Goal: Transaction & Acquisition: Purchase product/service

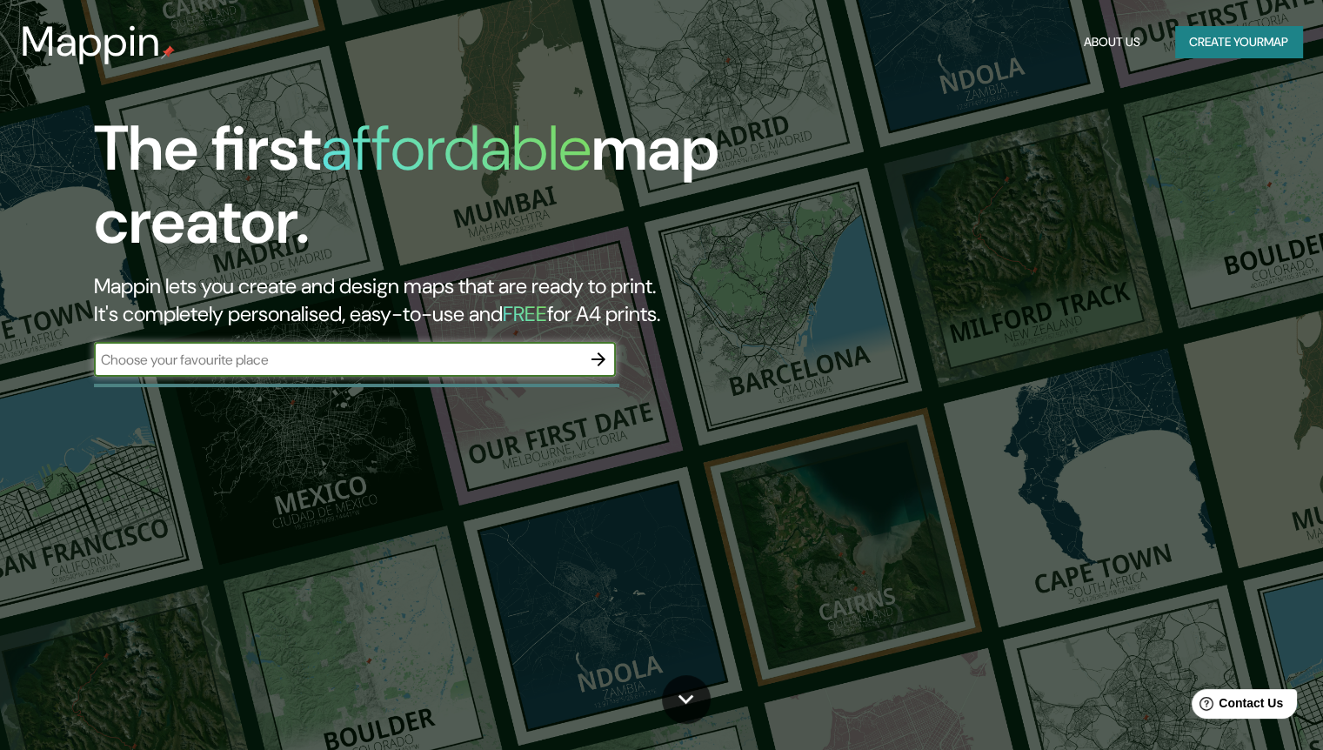
click at [264, 353] on input "text" at bounding box center [337, 360] width 487 height 20
type input "pUNO"
type input "Puno"
click at [606, 360] on icon "button" at bounding box center [598, 359] width 21 height 21
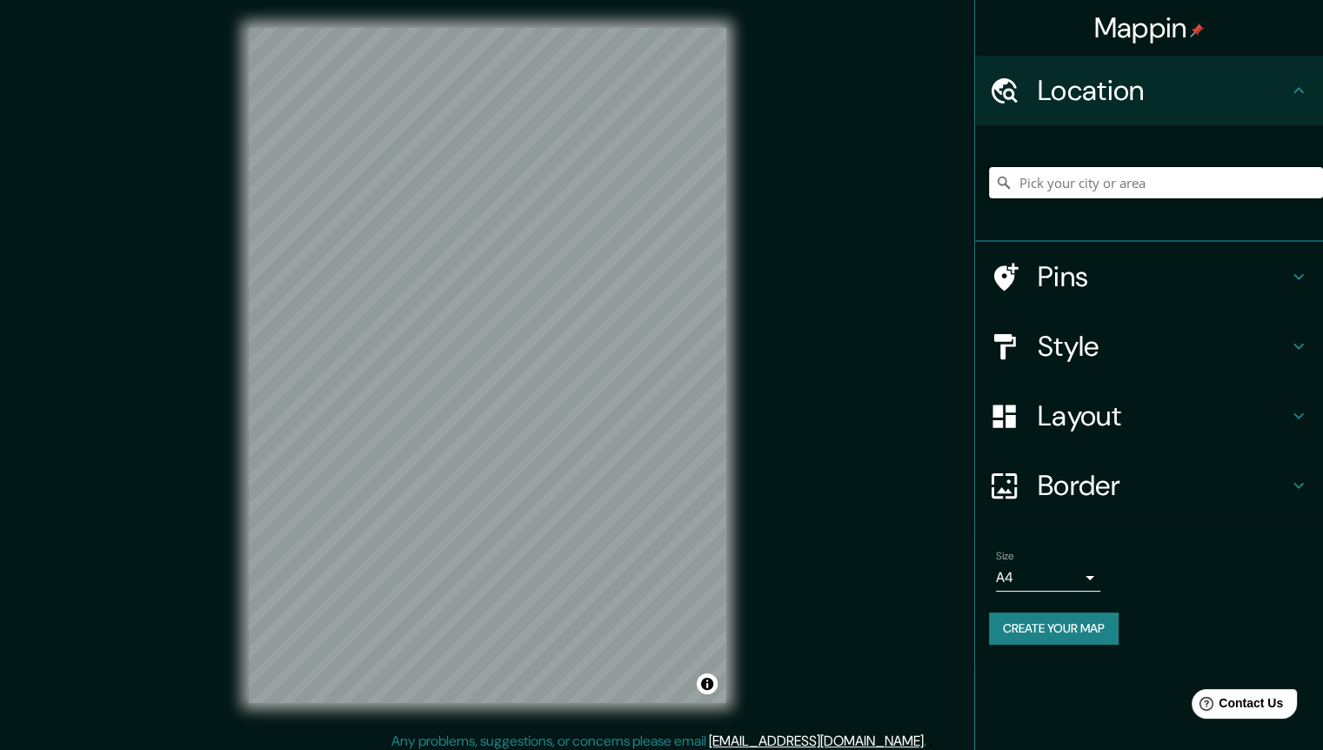
click at [1073, 185] on input "Pick your city or area" at bounding box center [1156, 182] width 334 height 31
click at [737, 255] on div "© Mapbox © OpenStreetMap Improve this map" at bounding box center [487, 365] width 533 height 730
click at [1086, 577] on body "Mappin Location Pins Style Layout Border Choose a border. Hint : you can make l…" at bounding box center [661, 375] width 1323 height 750
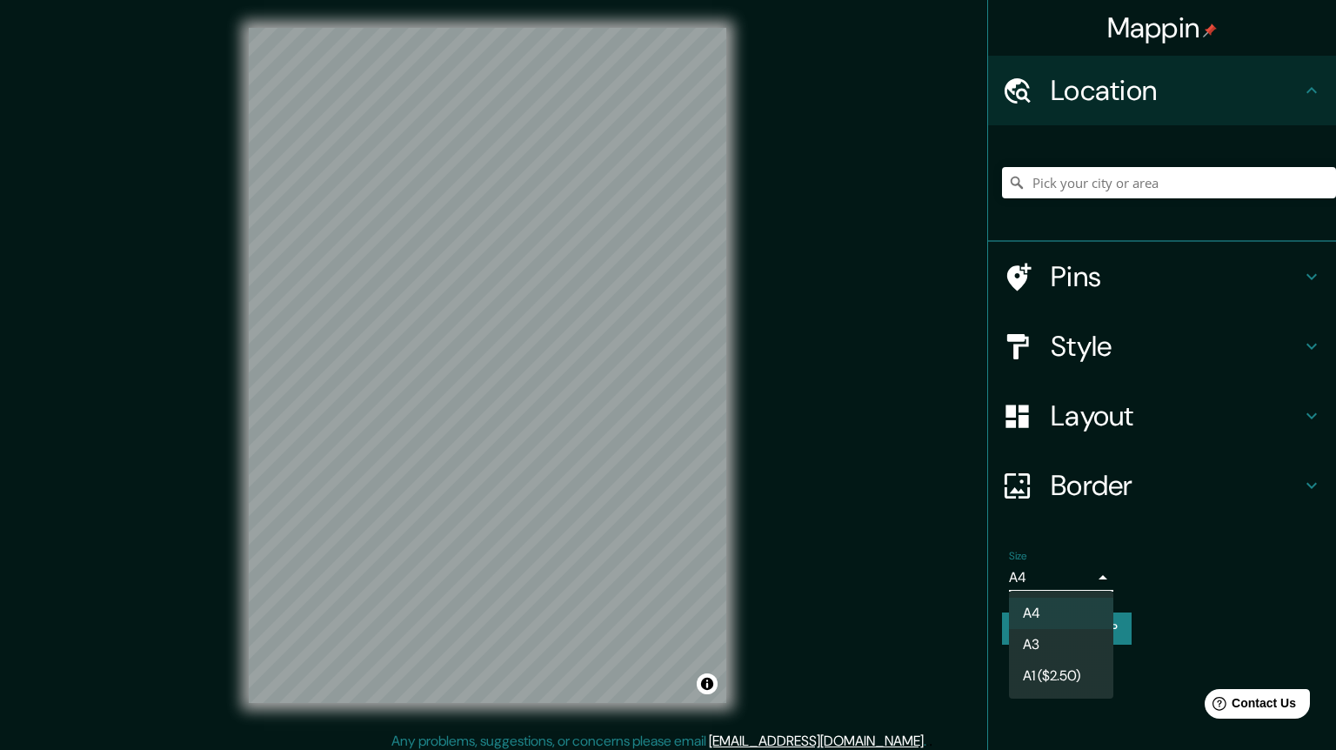
click at [1105, 570] on div at bounding box center [668, 375] width 1336 height 750
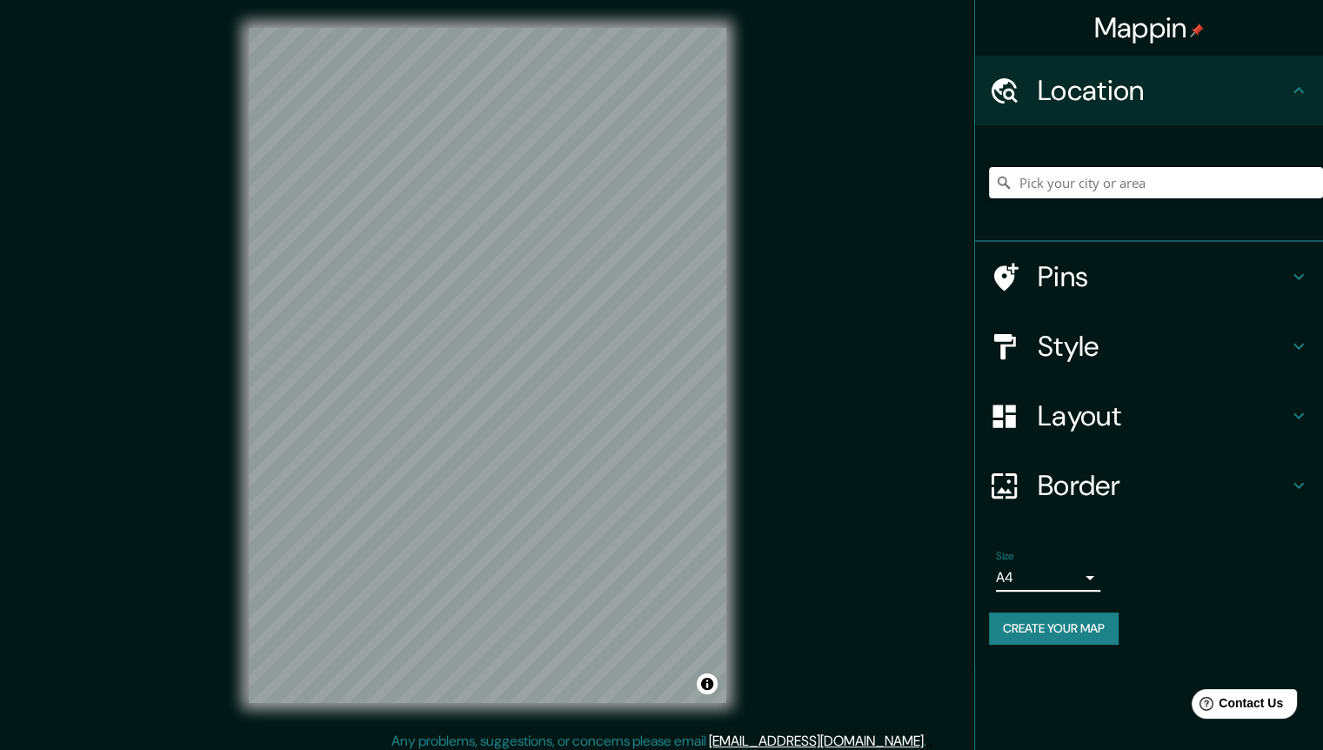
click at [1301, 274] on icon at bounding box center [1298, 276] width 21 height 21
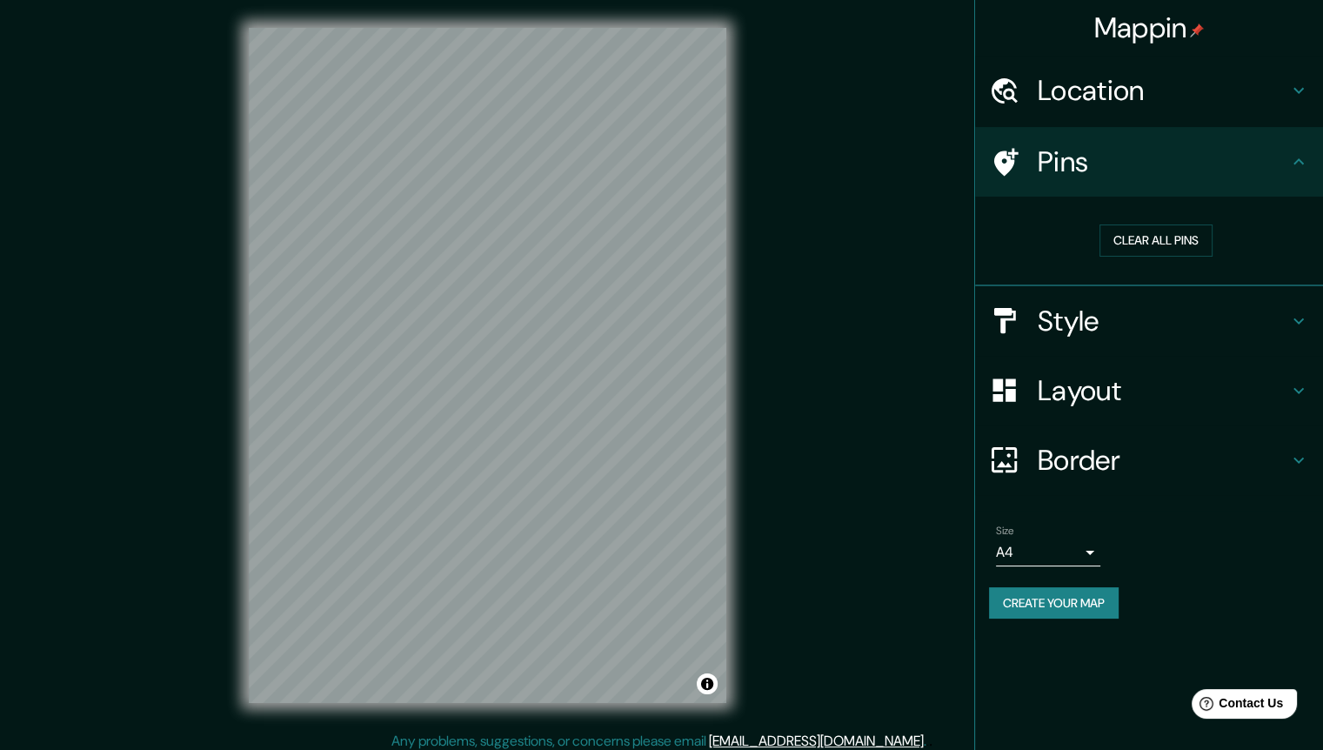
click at [1305, 153] on icon at bounding box center [1298, 161] width 21 height 21
click at [1298, 165] on icon at bounding box center [1298, 161] width 21 height 21
click at [1300, 93] on icon at bounding box center [1298, 90] width 21 height 21
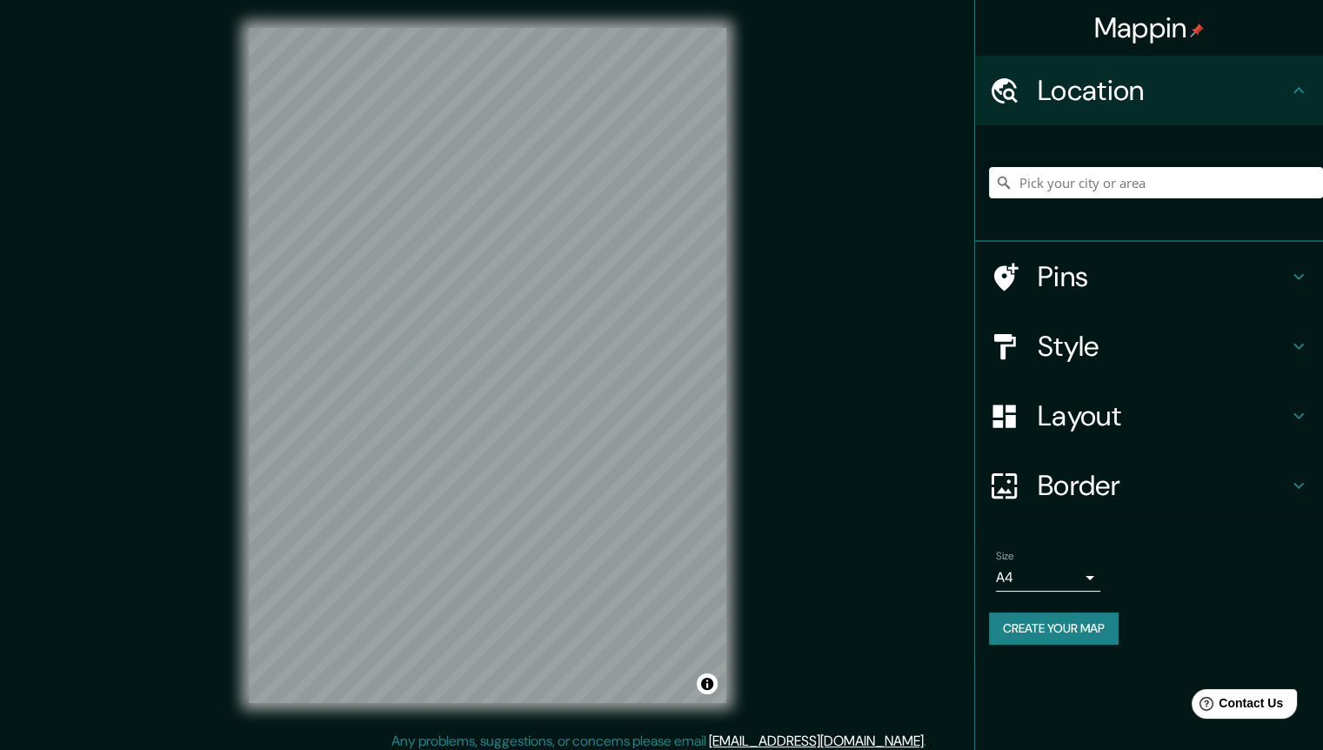
click at [1242, 346] on h4 "Style" at bounding box center [1162, 346] width 250 height 35
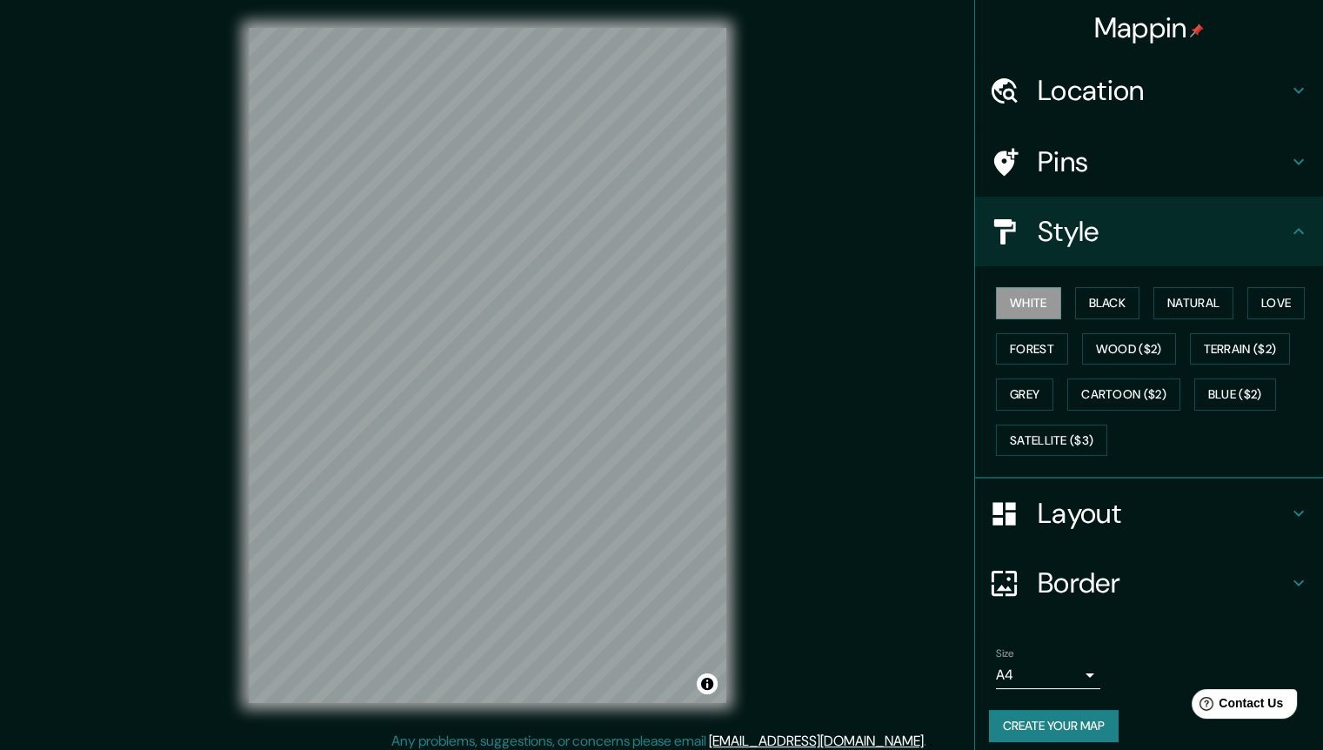
click at [1075, 298] on button "Black" at bounding box center [1107, 303] width 65 height 32
click at [1177, 303] on button "Natural" at bounding box center [1193, 303] width 80 height 32
click at [1259, 303] on button "Love" at bounding box center [1275, 303] width 57 height 32
click at [1013, 349] on button "Forest" at bounding box center [1032, 349] width 72 height 32
click at [1114, 353] on button "Wood ($2)" at bounding box center [1129, 349] width 94 height 32
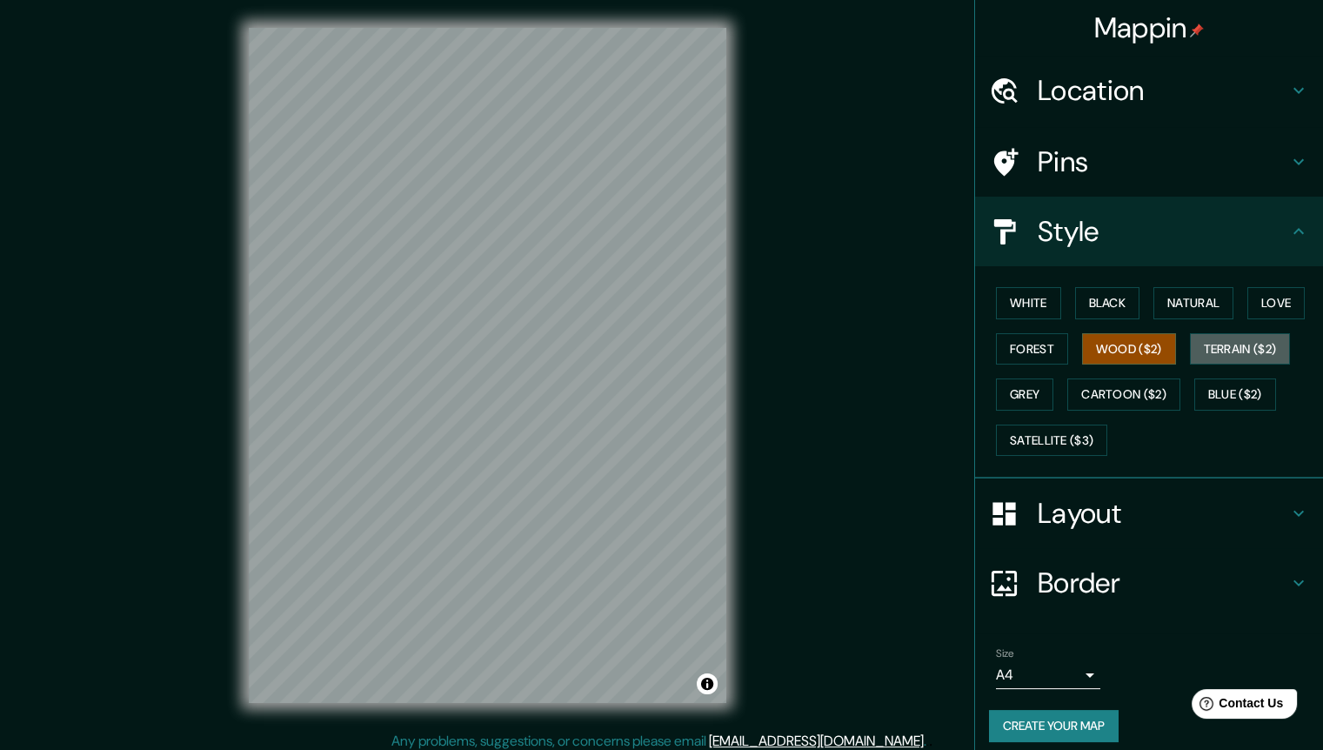
click at [1251, 344] on button "Terrain ($2)" at bounding box center [1240, 349] width 101 height 32
click at [1020, 395] on button "Grey" at bounding box center [1024, 394] width 57 height 32
click at [1096, 392] on button "Cartoon ($2)" at bounding box center [1123, 394] width 113 height 32
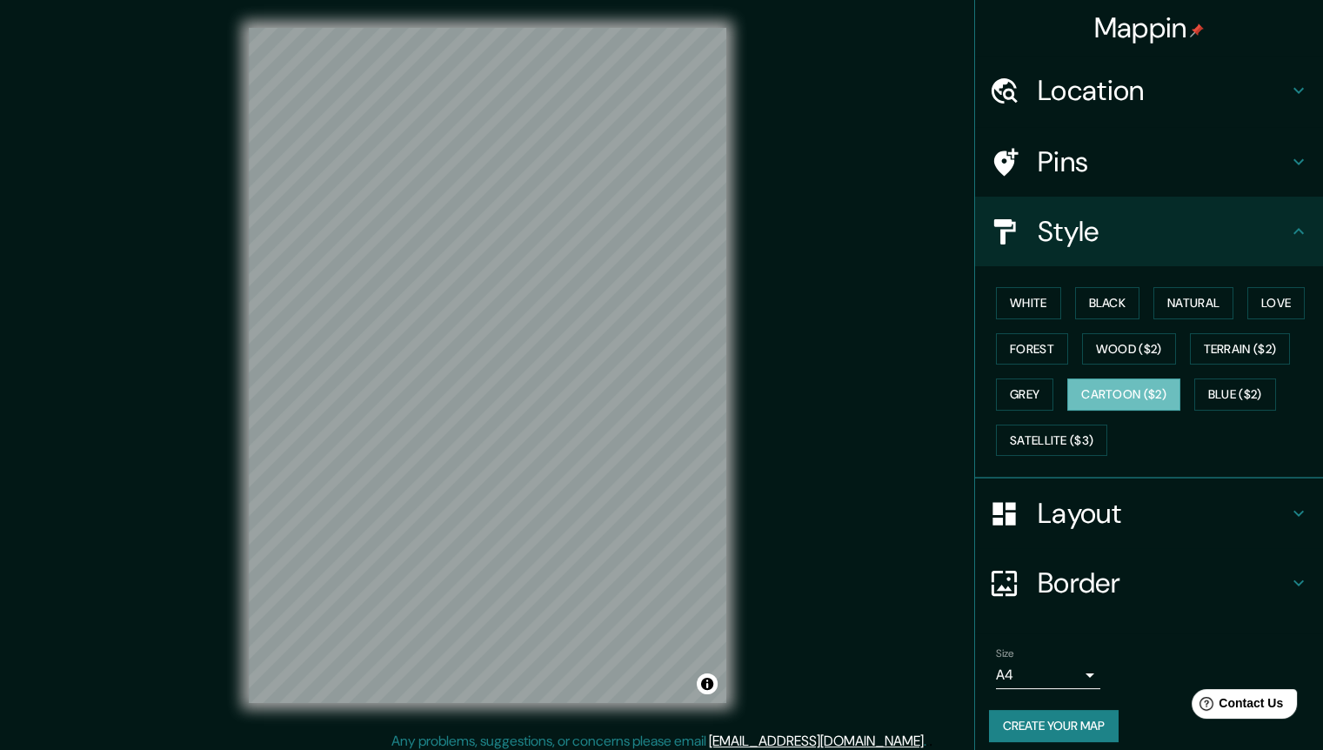
click at [1206, 384] on button "Blue ($2)" at bounding box center [1235, 394] width 82 height 32
click at [1035, 426] on button "Satellite ($3)" at bounding box center [1051, 440] width 111 height 32
click at [1005, 287] on button "White" at bounding box center [1028, 303] width 65 height 32
